Goal: Navigation & Orientation: Find specific page/section

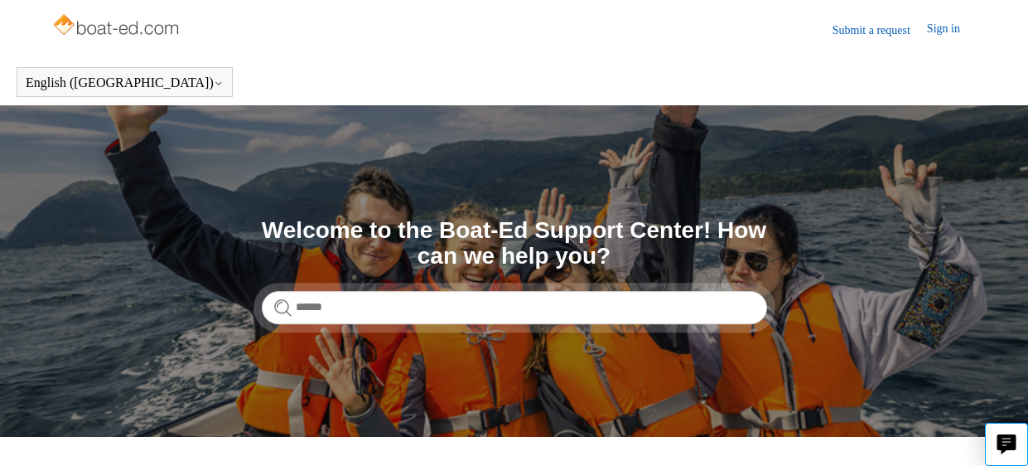
click at [976, 183] on section "Search Welcome to the Boat-Ed Support Center! How can we help you?" at bounding box center [514, 270] width 1028 height 331
click at [941, 31] on link "Sign in" at bounding box center [952, 30] width 50 height 20
click at [939, 26] on link "Sign in" at bounding box center [952, 30] width 50 height 20
